Goal: Task Accomplishment & Management: Use online tool/utility

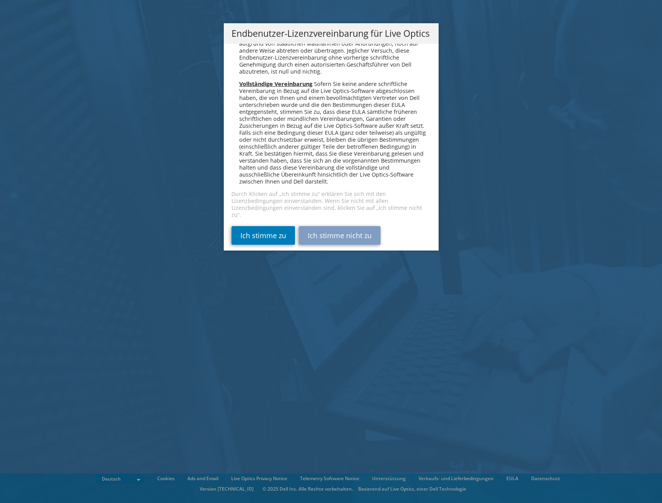
scroll to position [3803, 0]
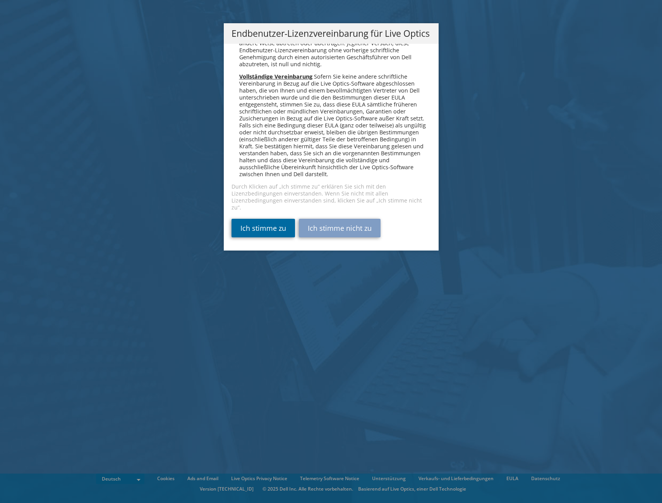
click at [259, 229] on link "Ich stimme zu" at bounding box center [262, 228] width 63 height 19
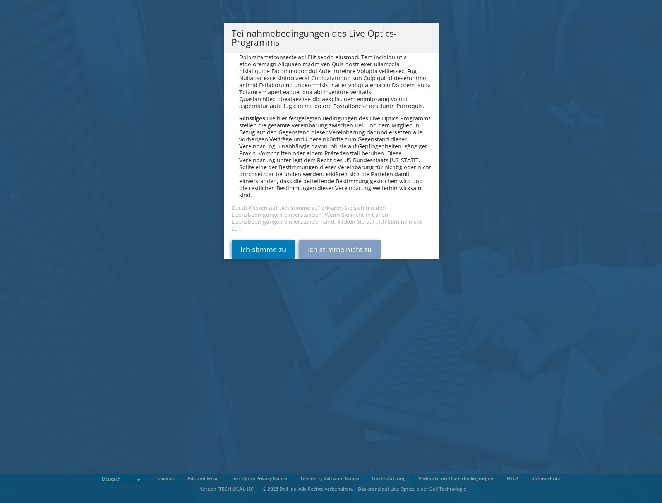
scroll to position [756, 0]
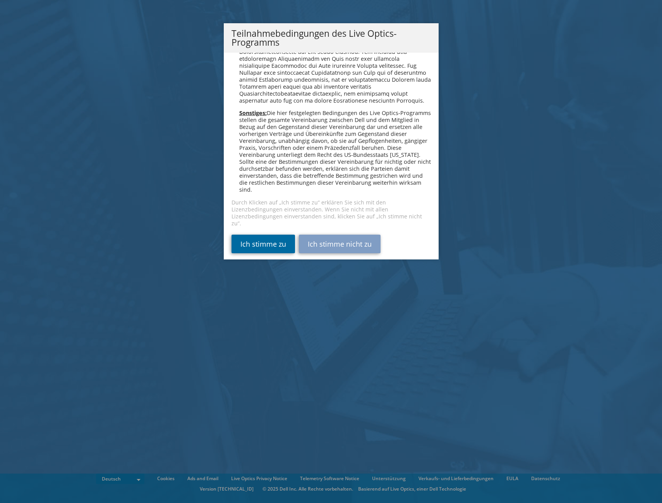
click at [265, 238] on link "Ich stimme zu" at bounding box center [262, 243] width 63 height 19
